Goal: Task Accomplishment & Management: Use online tool/utility

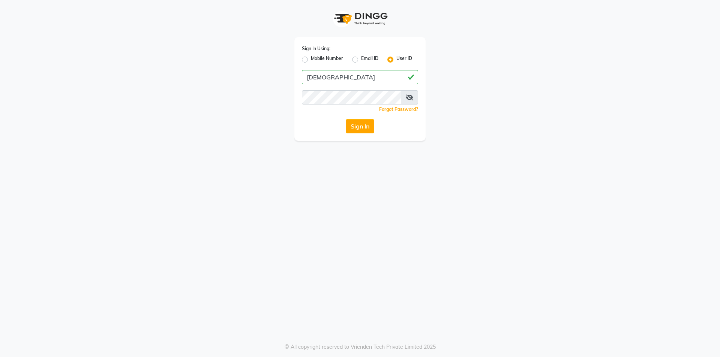
type input "[DEMOGRAPHIC_DATA]"
click at [346, 119] on button "Sign In" at bounding box center [360, 126] width 28 height 14
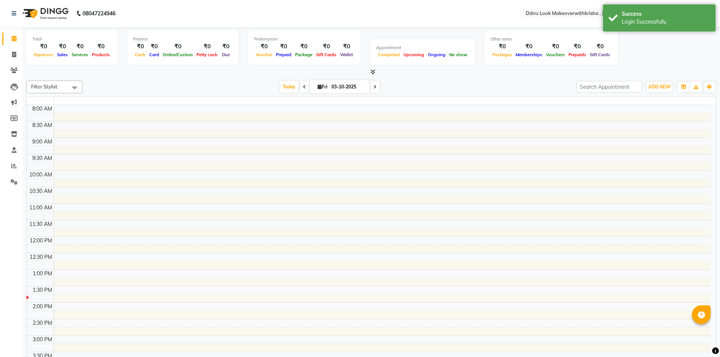
select select "en"
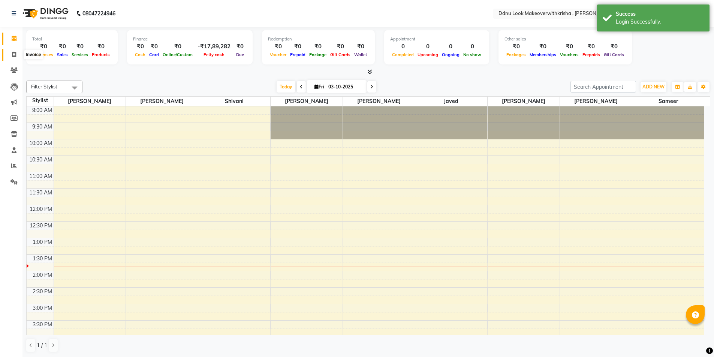
click at [12, 54] on icon at bounding box center [14, 55] width 4 height 6
select select "service"
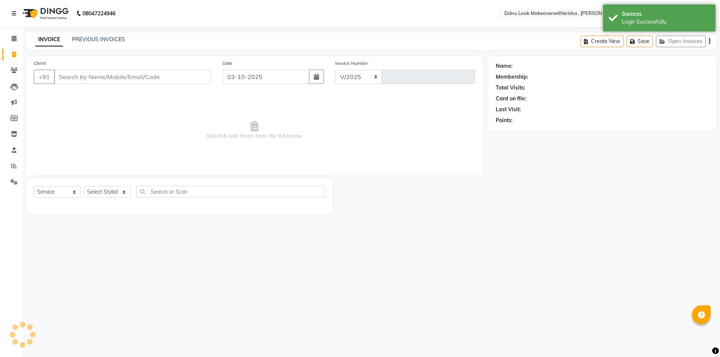
select select "538"
type input "0113"
click at [82, 77] on input "Client" at bounding box center [132, 77] width 157 height 14
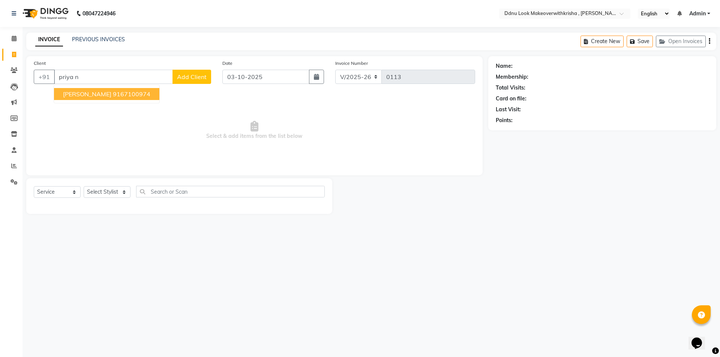
type input "priya n"
